Goal: Navigation & Orientation: Go to known website

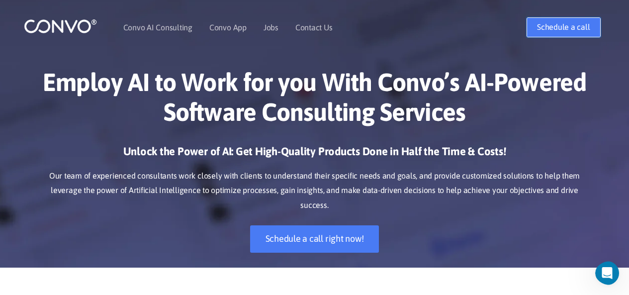
click at [581, 26] on link "Schedule a call" at bounding box center [564, 27] width 74 height 20
click at [155, 23] on link "Convo AI Consulting" at bounding box center [157, 27] width 69 height 8
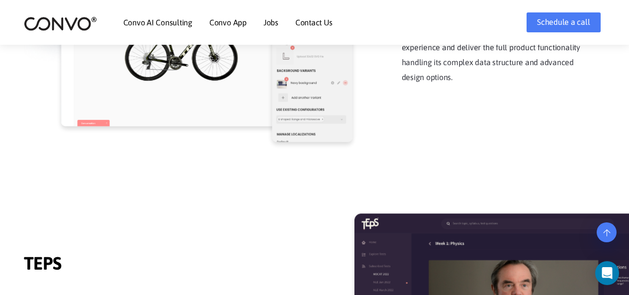
scroll to position [1394, 0]
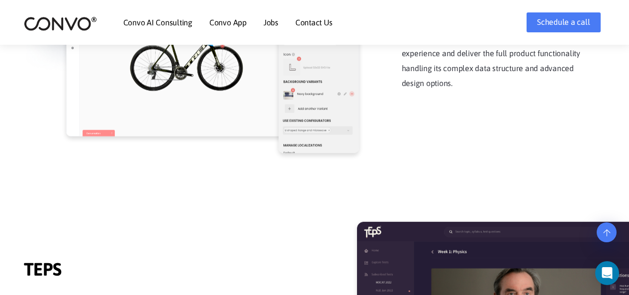
click at [55, 19] on img at bounding box center [60, 23] width 73 height 15
